Goal: Information Seeking & Learning: Learn about a topic

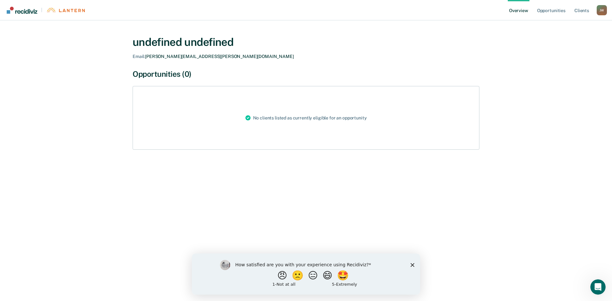
click at [413, 266] on icon "Close survey" at bounding box center [412, 265] width 4 height 4
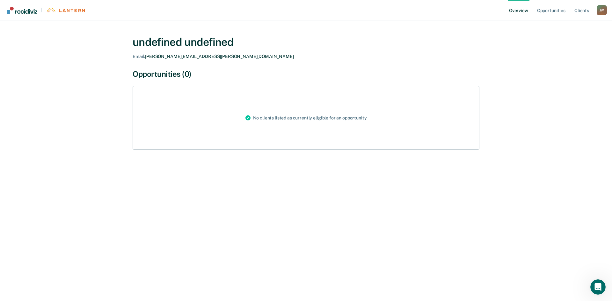
click at [601, 11] on div "[PERSON_NAME]" at bounding box center [601, 10] width 10 height 10
